Goal: Book appointment/travel/reservation

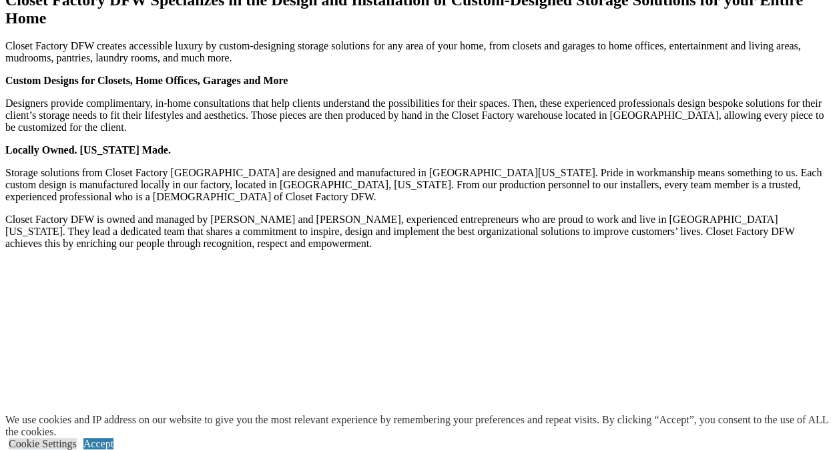
scroll to position [1837, 0]
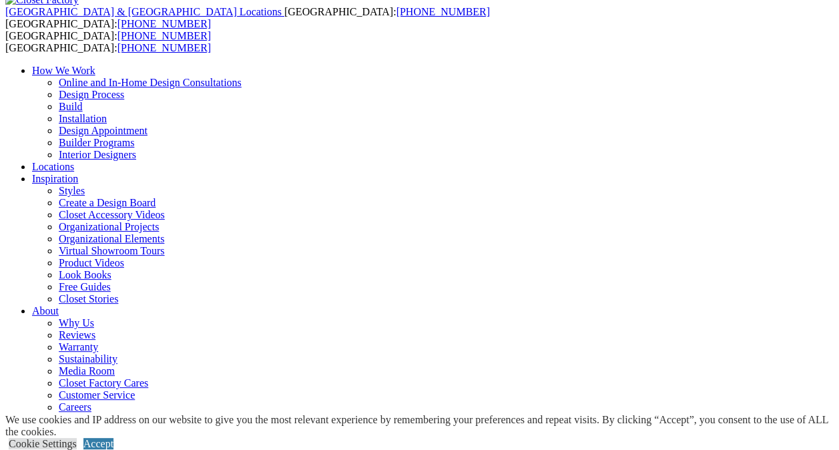
scroll to position [57, 0]
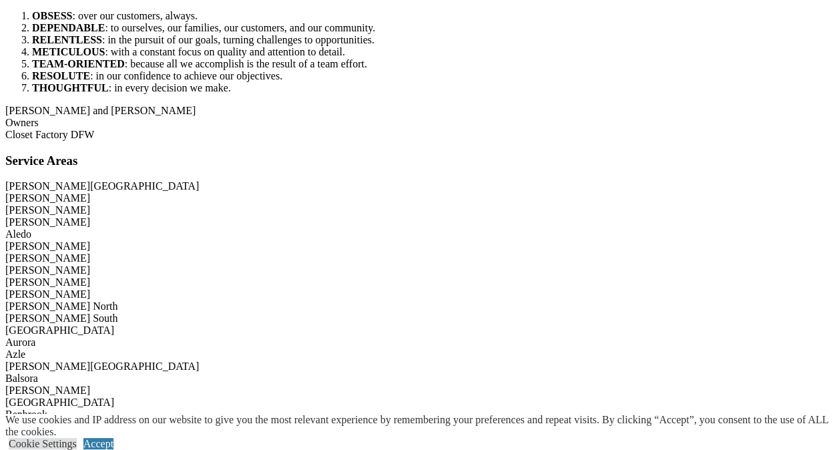
scroll to position [1837, 0]
